Goal: Transaction & Acquisition: Purchase product/service

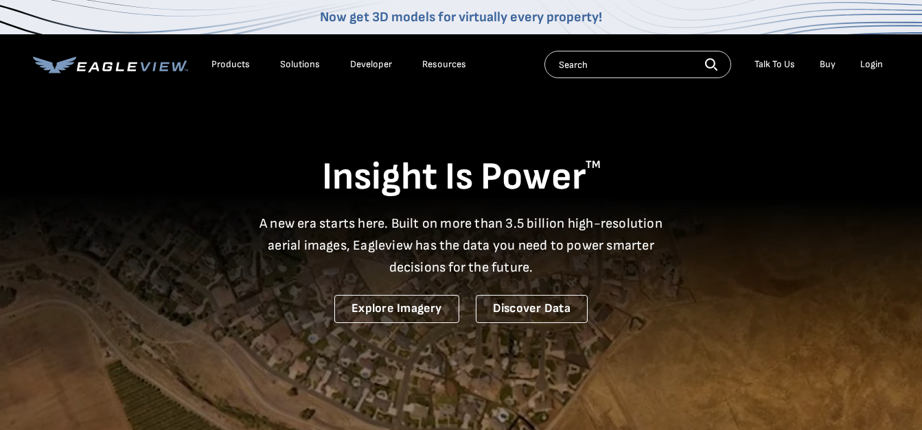
click at [870, 67] on div "Login" at bounding box center [871, 64] width 23 height 12
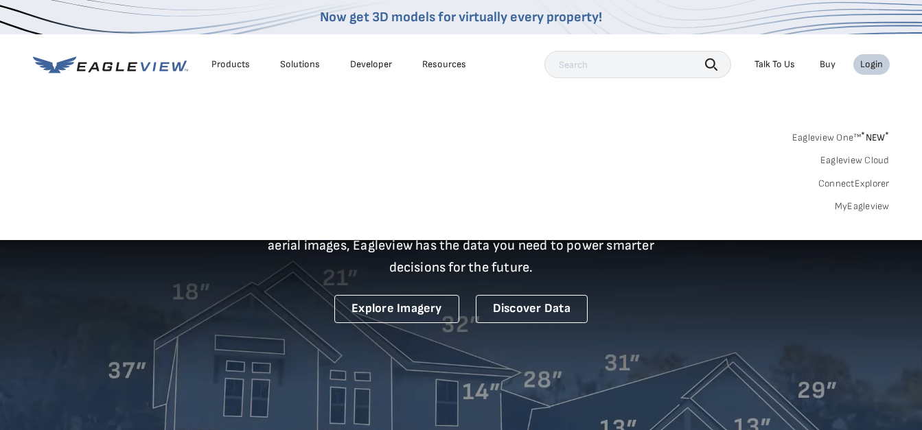
click at [856, 209] on link "MyEagleview" at bounding box center [862, 206] width 55 height 12
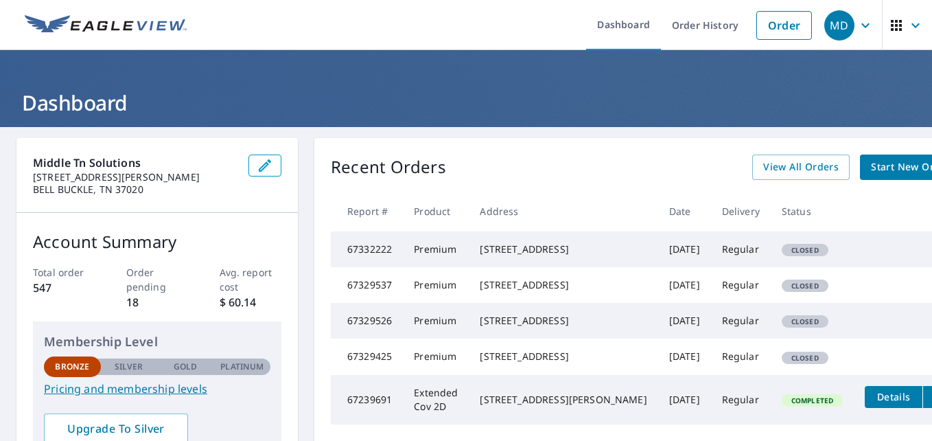
scroll to position [69, 0]
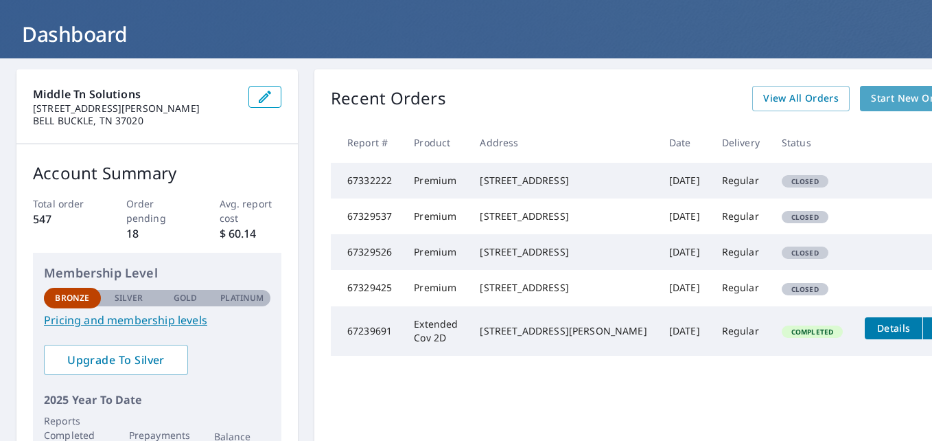
click at [871, 92] on span "Start New Order" at bounding box center [911, 98] width 80 height 17
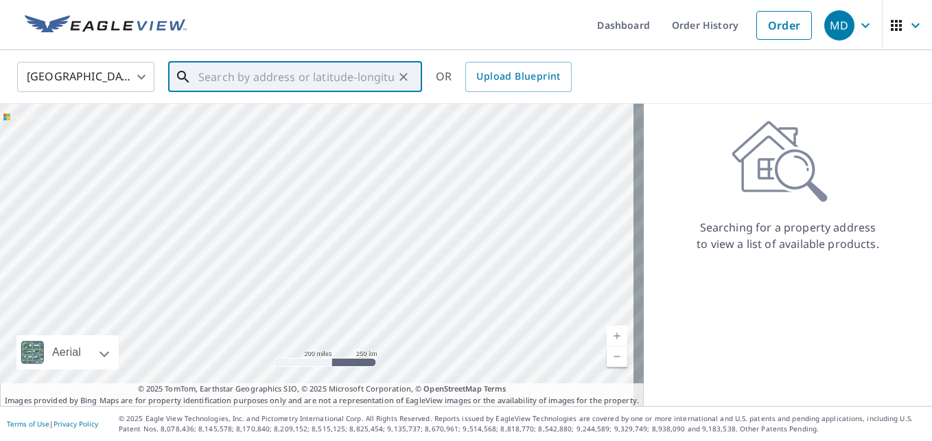
click at [293, 80] on input "text" at bounding box center [296, 77] width 196 height 38
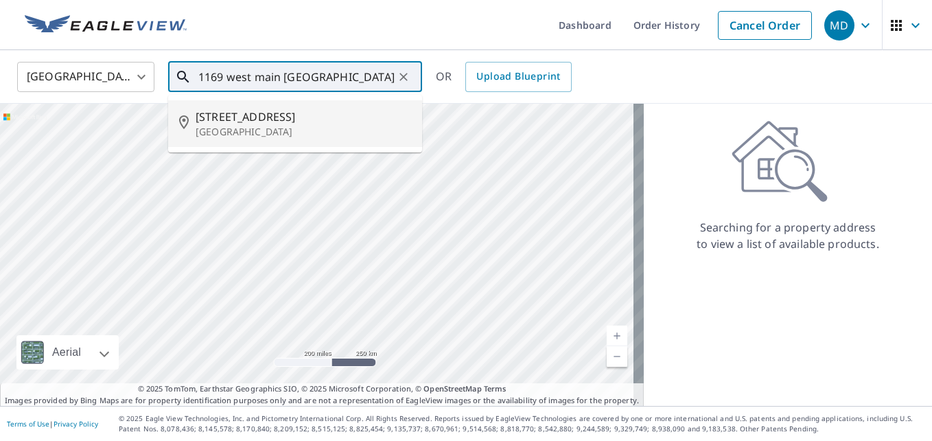
click at [246, 125] on p "Hendersonville, TN 37075" at bounding box center [304, 132] width 216 height 14
type input "1169 W Main St Hendersonville, TN 37075"
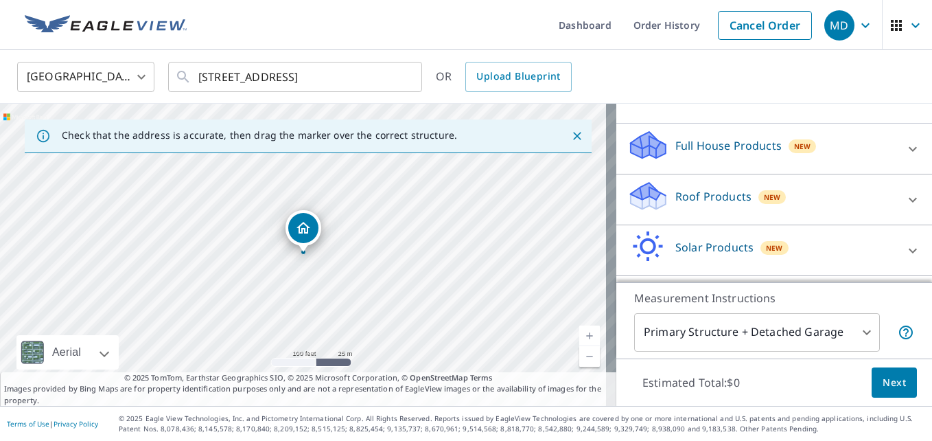
scroll to position [137, 0]
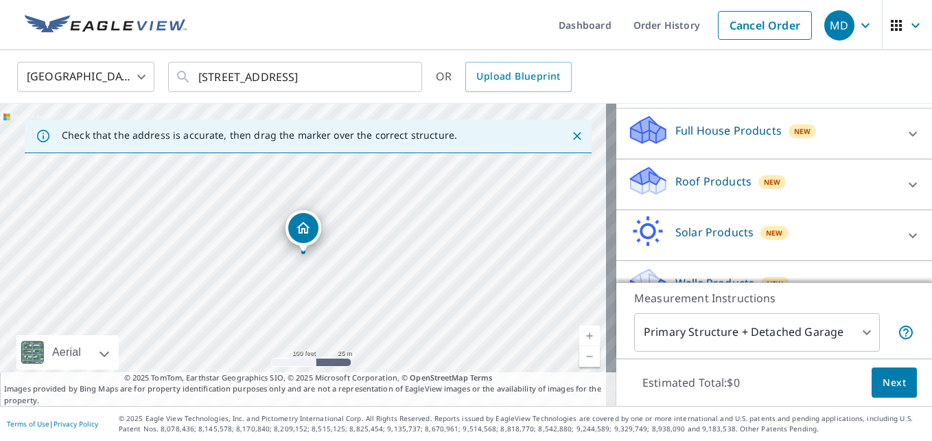
click at [631, 194] on icon at bounding box center [648, 186] width 35 height 16
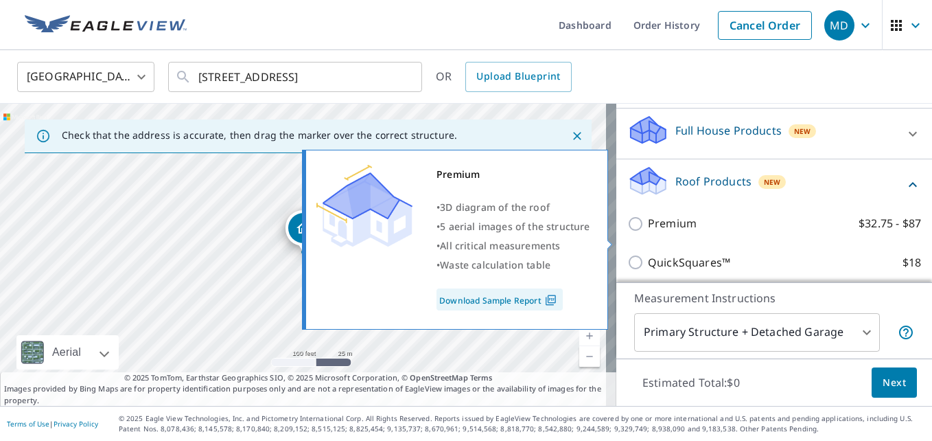
click at [627, 232] on input "Premium $32.75 - $87" at bounding box center [637, 224] width 21 height 16
checkbox input "true"
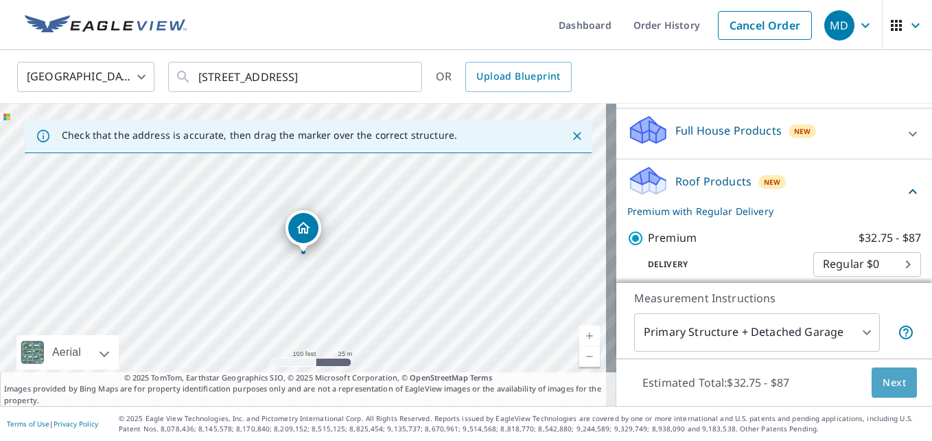
click at [894, 378] on span "Next" at bounding box center [894, 382] width 23 height 17
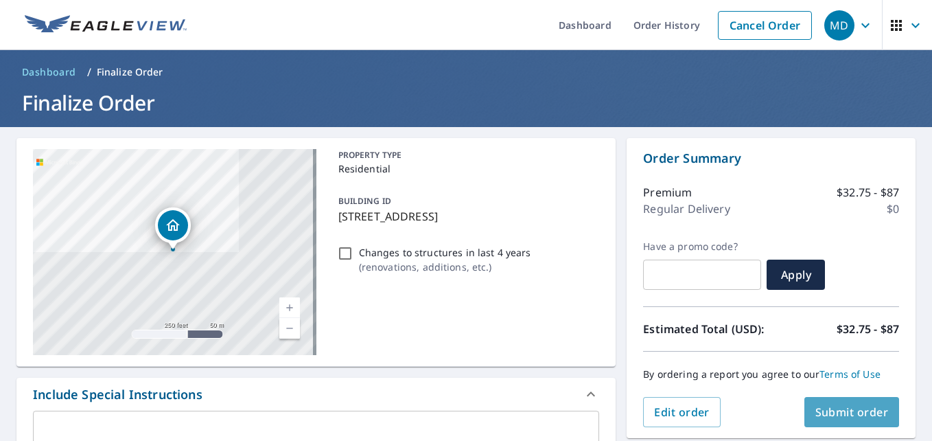
click at [855, 414] on span "Submit order" at bounding box center [852, 411] width 73 height 15
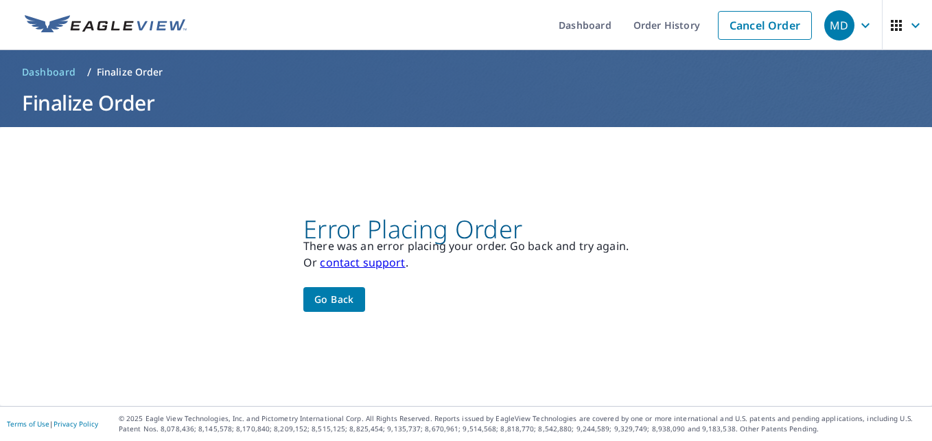
click at [348, 260] on link "contact support" at bounding box center [362, 262] width 85 height 15
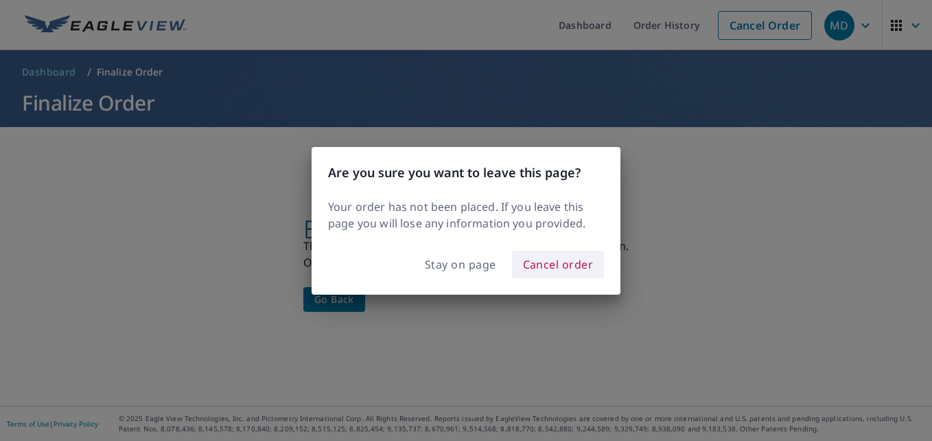
click at [548, 263] on span "Cancel order" at bounding box center [558, 264] width 71 height 19
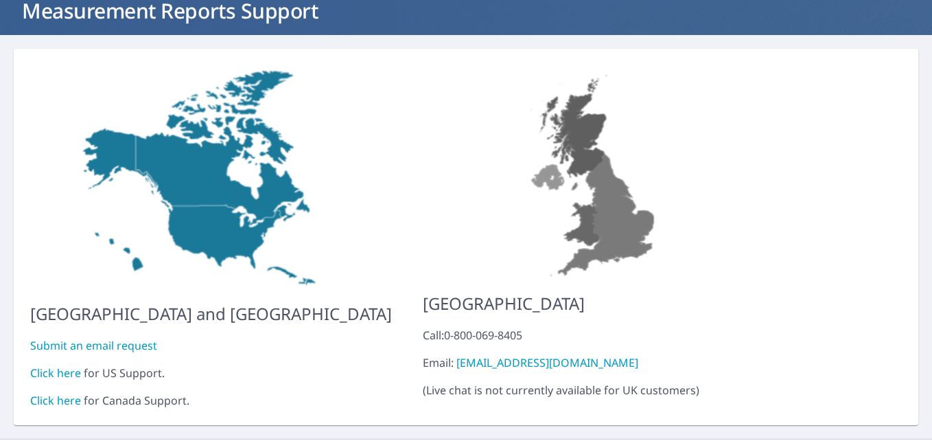
scroll to position [115, 0]
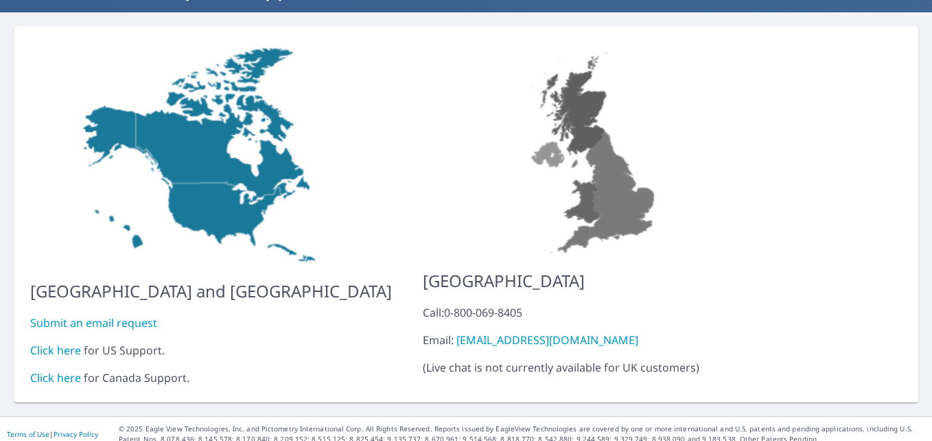
click at [81, 315] on link "Submit an email request" at bounding box center [93, 322] width 127 height 15
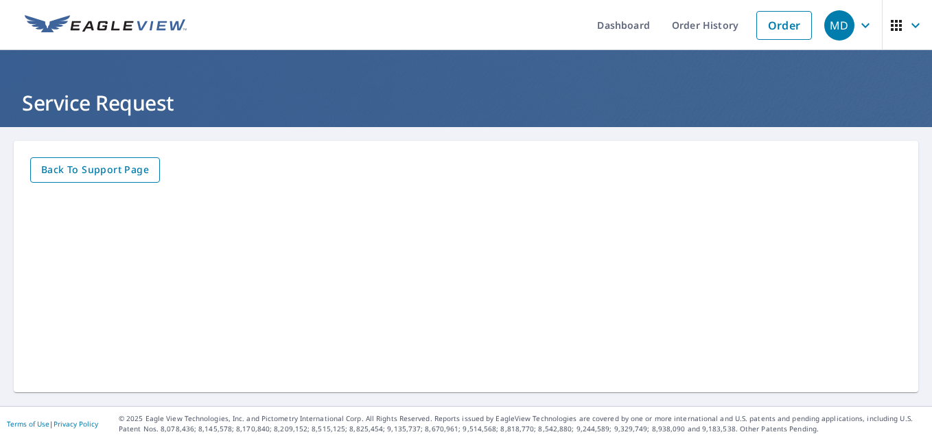
click at [119, 172] on span "Back to Support page" at bounding box center [95, 169] width 108 height 17
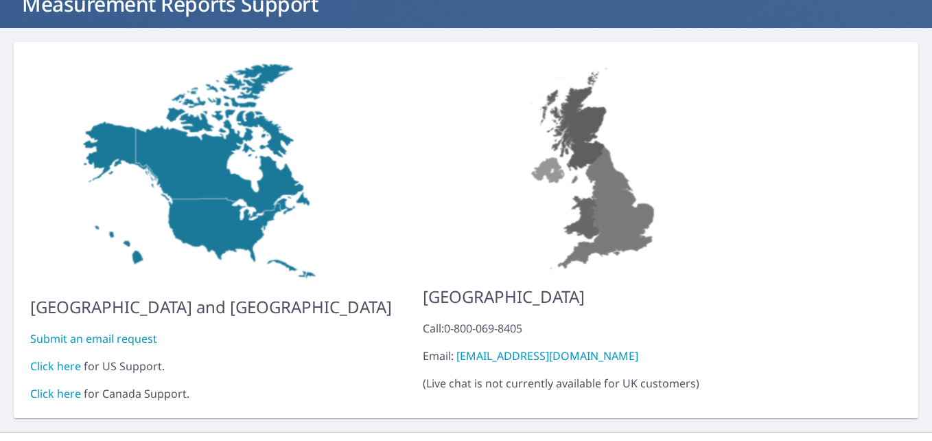
scroll to position [115, 0]
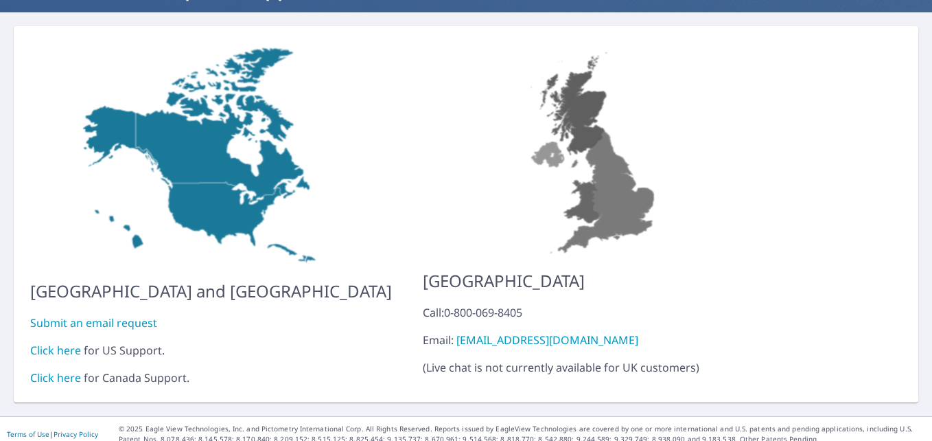
click at [49, 343] on link "Click here" at bounding box center [55, 350] width 51 height 15
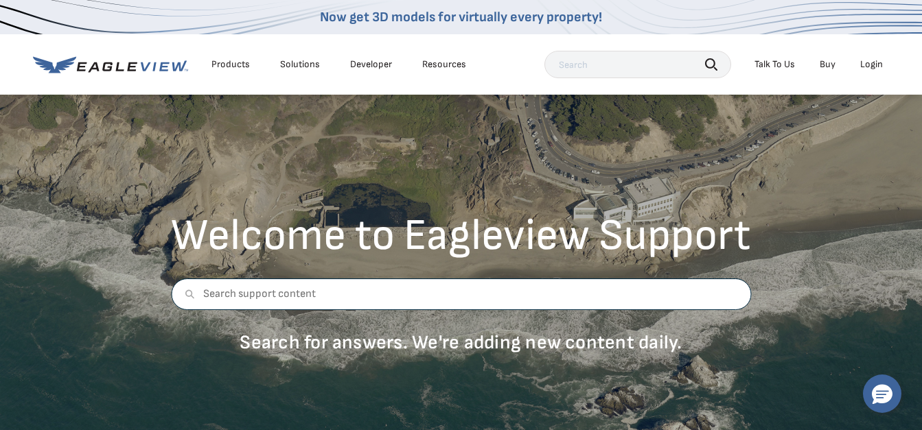
click at [242, 292] on input "text" at bounding box center [461, 295] width 580 height 32
type input "r"
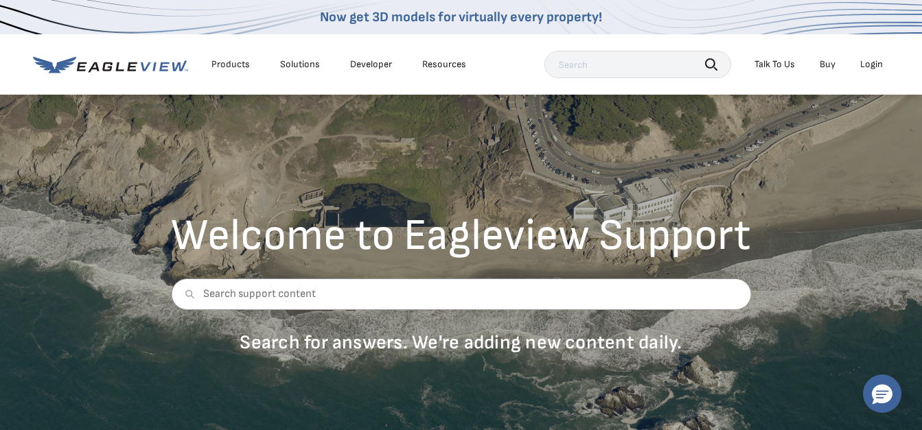
click at [875, 58] on li "Login" at bounding box center [871, 64] width 36 height 21
click at [873, 63] on div "Login" at bounding box center [871, 64] width 23 height 12
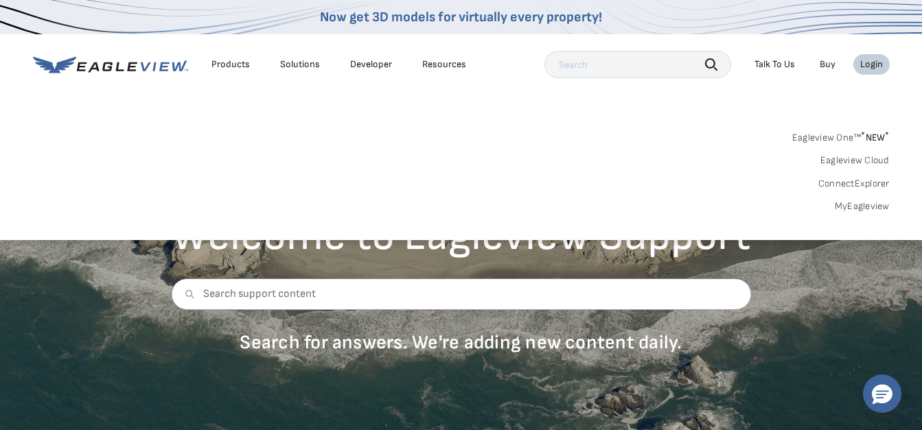
click at [850, 206] on link "MyEagleview" at bounding box center [862, 206] width 55 height 12
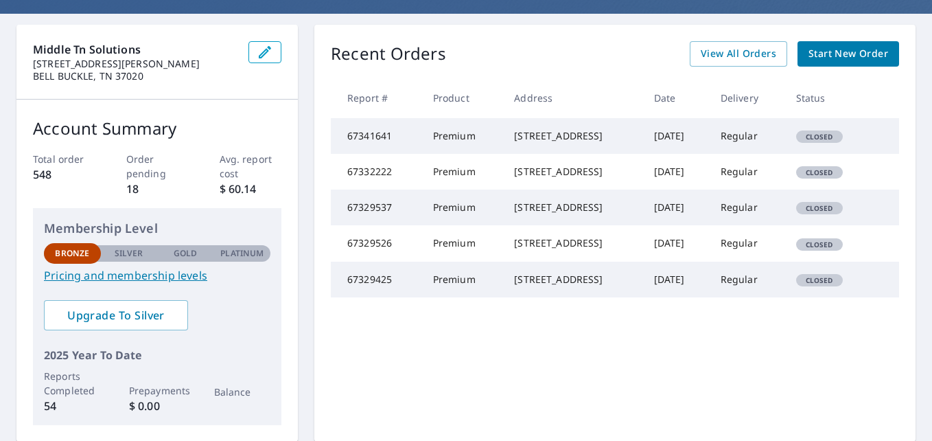
scroll to position [137, 0]
